Goal: Task Accomplishment & Management: Manage account settings

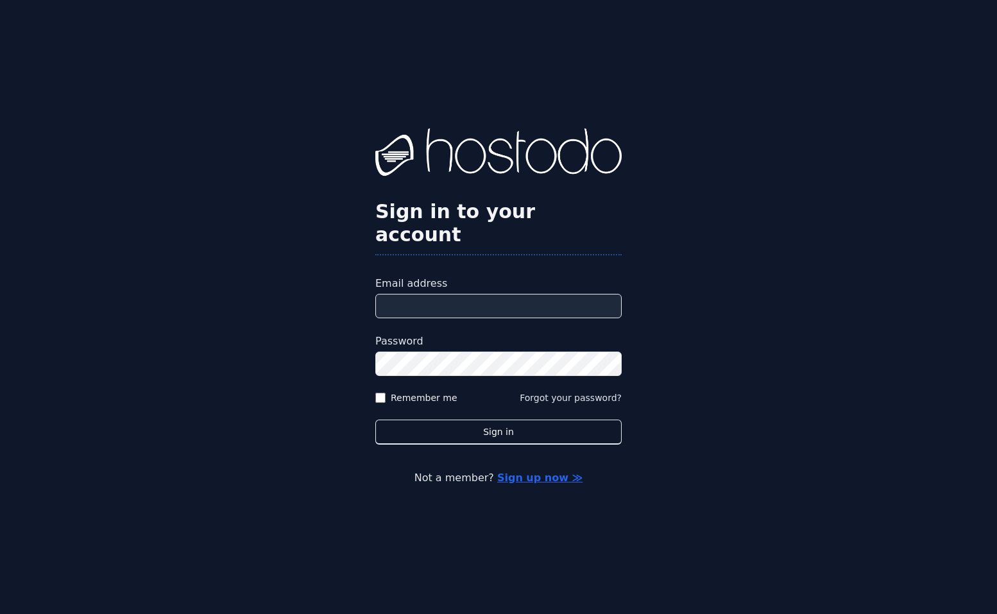
type input "**********"
drag, startPoint x: 430, startPoint y: 384, endPoint x: 544, endPoint y: 433, distance: 124.2
click at [432, 391] on label "Remember me" at bounding box center [424, 397] width 67 height 13
click at [547, 434] on div "**********" at bounding box center [498, 307] width 997 height 614
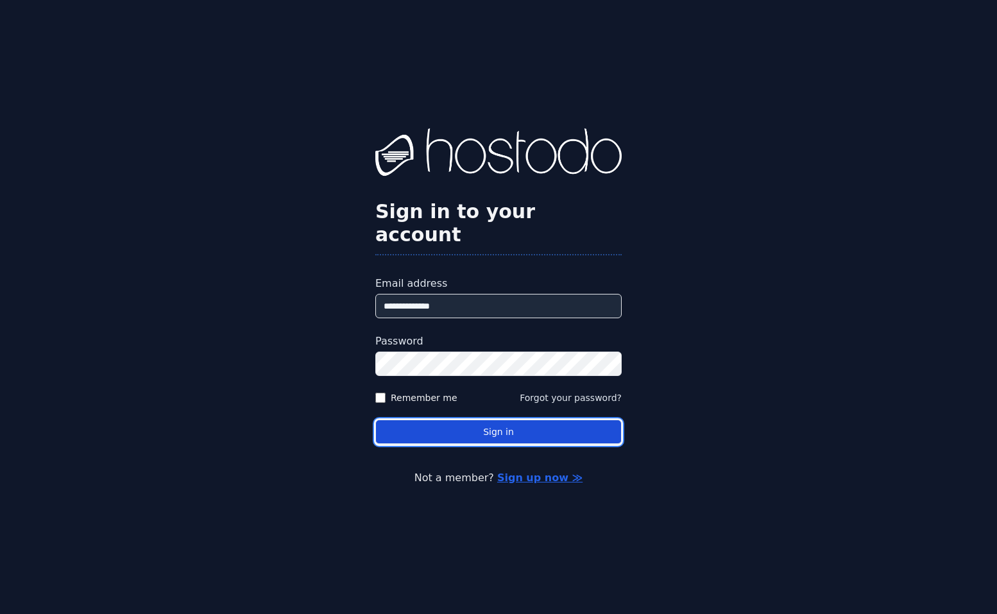
click at [537, 420] on button "Sign in" at bounding box center [498, 432] width 246 height 25
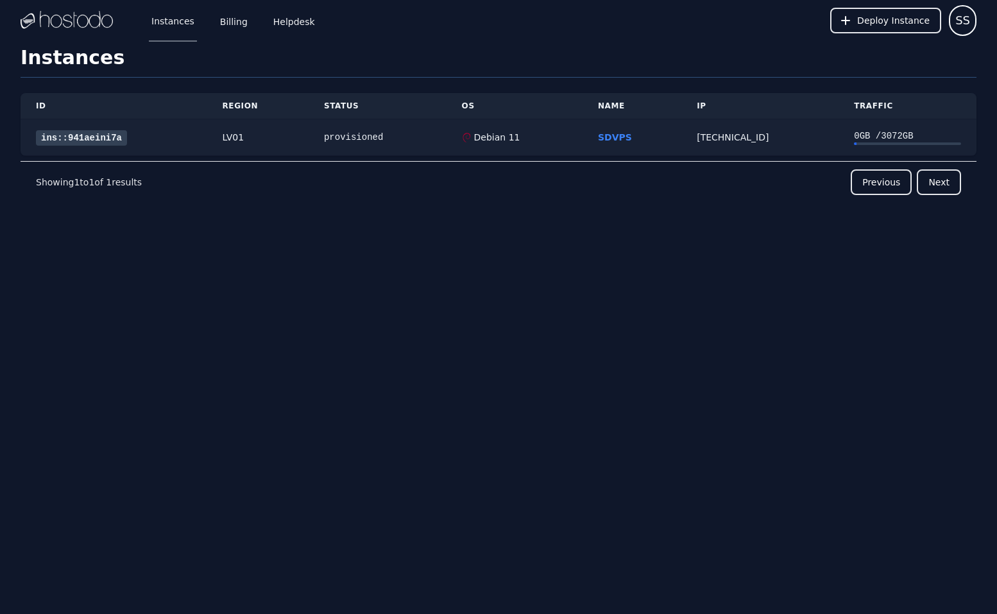
click at [61, 132] on link "ins::941aeini7a" at bounding box center [81, 137] width 91 height 15
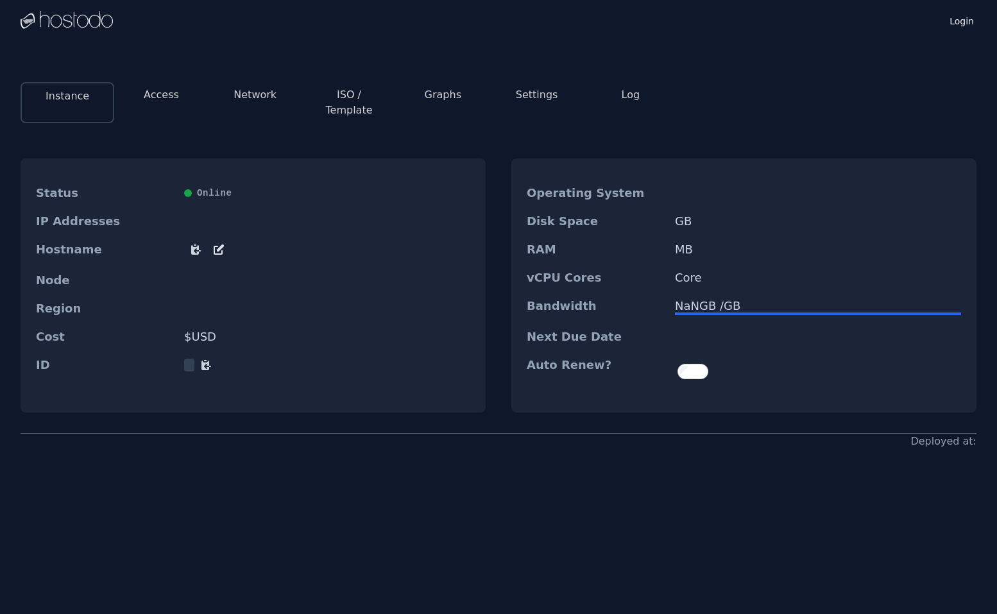
click at [159, 92] on button "Access" at bounding box center [161, 94] width 35 height 15
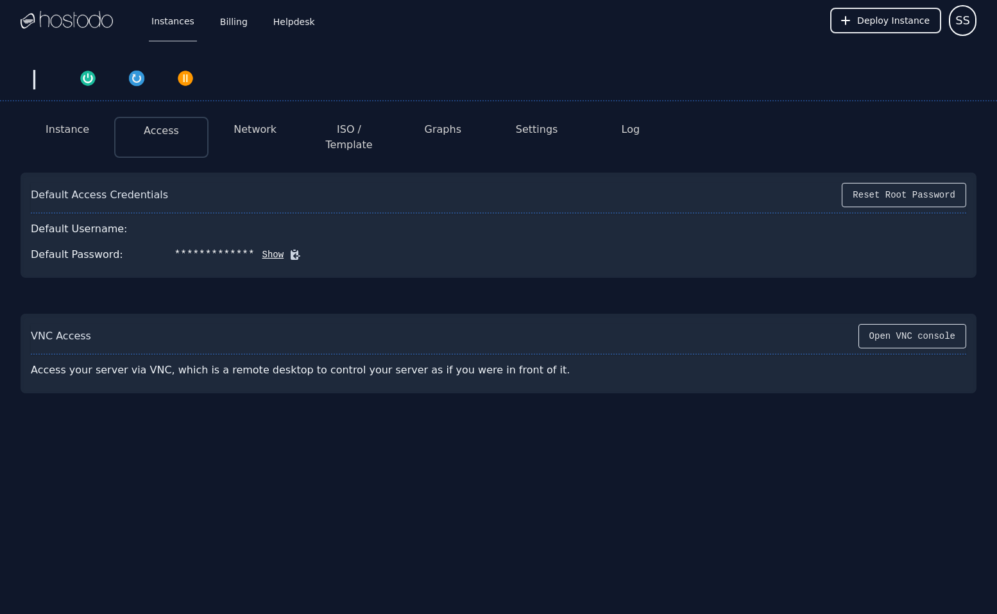
click at [69, 131] on button "Instance" at bounding box center [68, 129] width 44 height 15
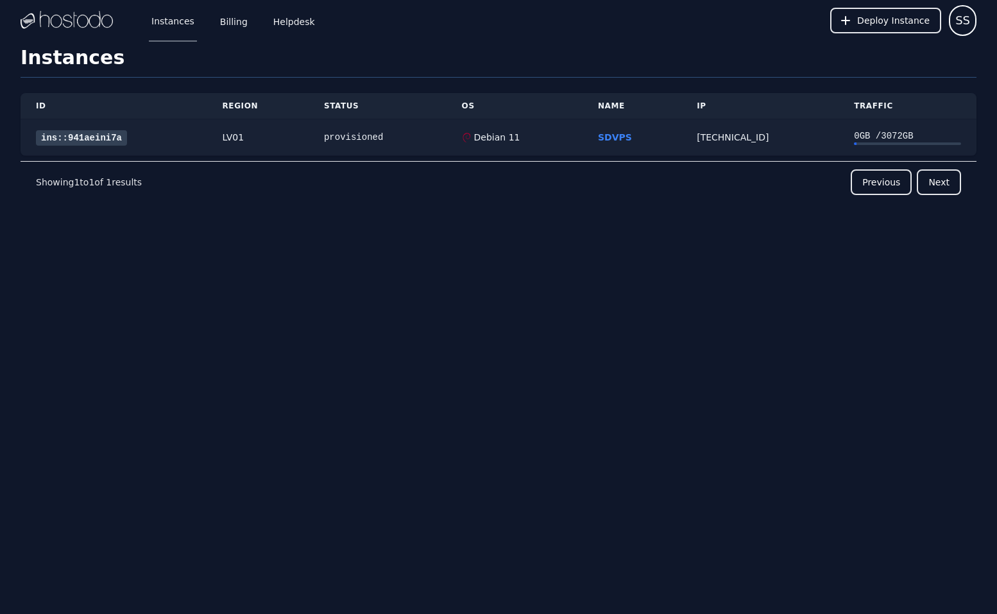
click at [56, 136] on link "ins::941aeini7a" at bounding box center [81, 137] width 91 height 15
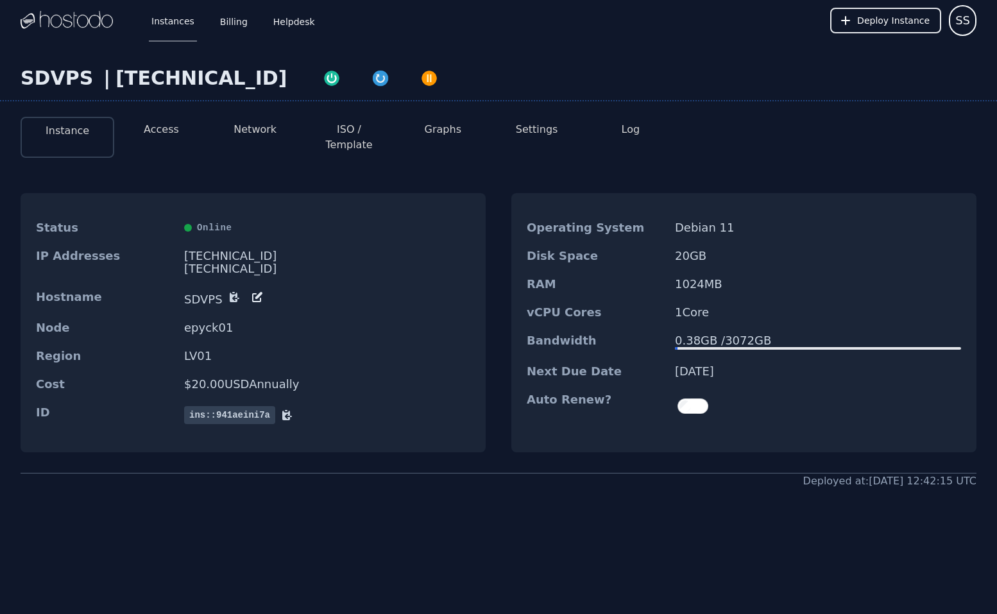
drag, startPoint x: 258, startPoint y: 244, endPoint x: 183, endPoint y: 243, distance: 74.4
click at [184, 250] on div "[TECHNICAL_ID]" at bounding box center [327, 256] width 286 height 13
drag, startPoint x: 185, startPoint y: 243, endPoint x: 273, endPoint y: 240, distance: 87.9
click at [293, 250] on div "[TECHNICAL_ID]" at bounding box center [327, 256] width 286 height 13
drag, startPoint x: 251, startPoint y: 242, endPoint x: 223, endPoint y: 241, distance: 28.9
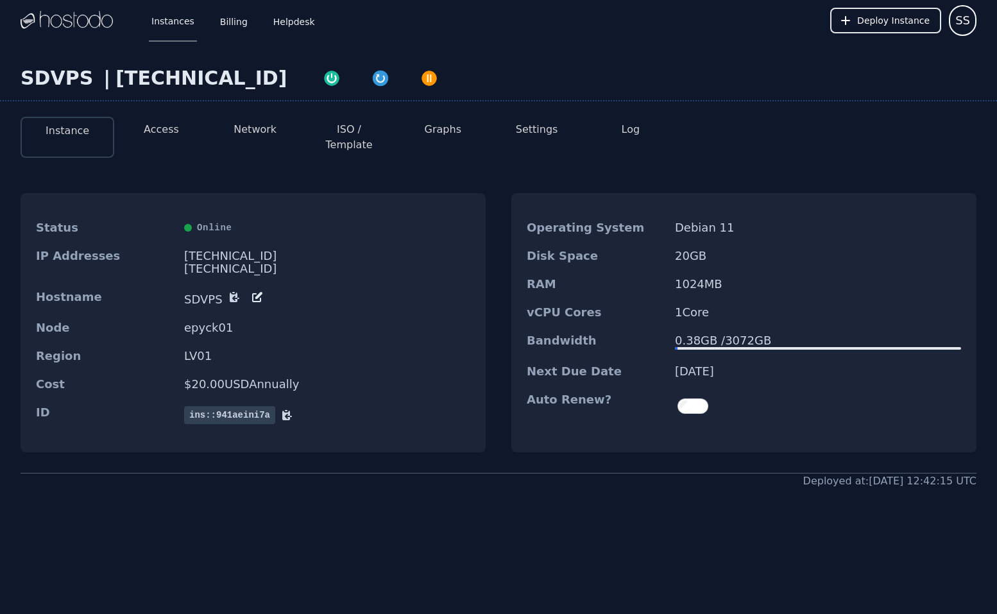
click at [246, 250] on div "[TECHNICAL_ID]" at bounding box center [327, 256] width 286 height 13
click at [223, 250] on div "[TECHNICAL_ID]" at bounding box center [327, 256] width 286 height 13
copy div "[TECHNICAL_ID]"
click at [230, 293] on icon at bounding box center [235, 298] width 10 height 10
click at [166, 125] on button "Access" at bounding box center [161, 129] width 35 height 15
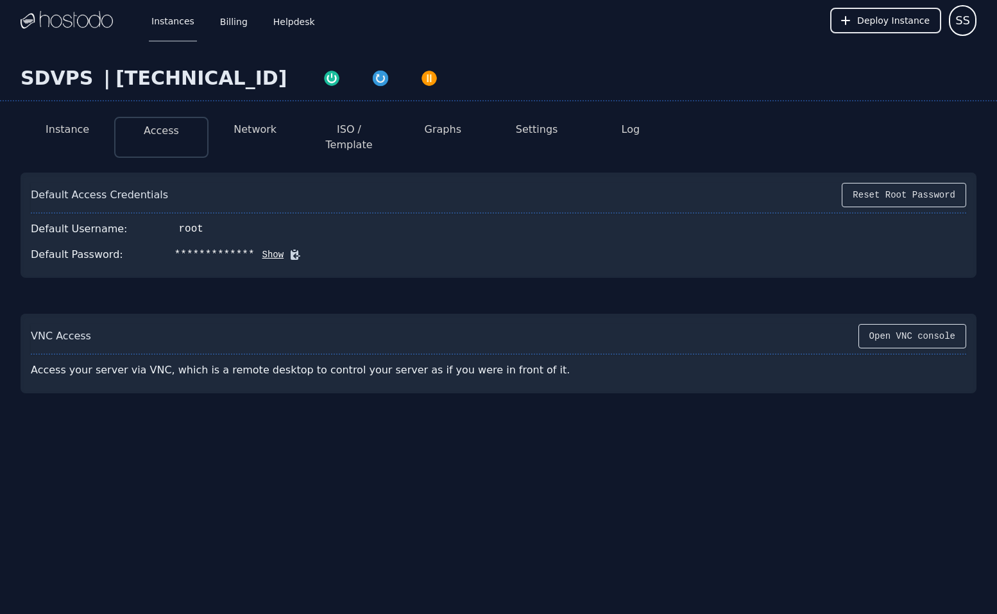
click at [289, 248] on icon at bounding box center [295, 254] width 13 height 13
